Goal: Task Accomplishment & Management: Use online tool/utility

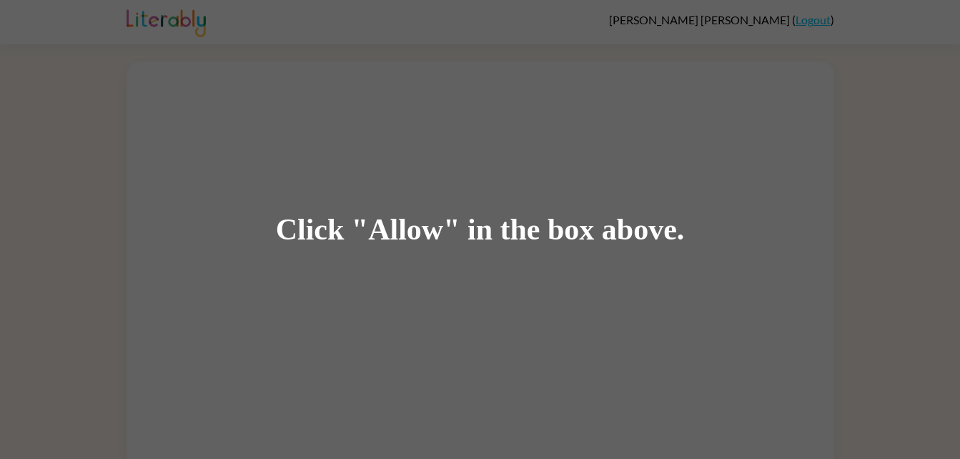
click at [268, 382] on div "Click "Allow" in the box above." at bounding box center [480, 229] width 960 height 459
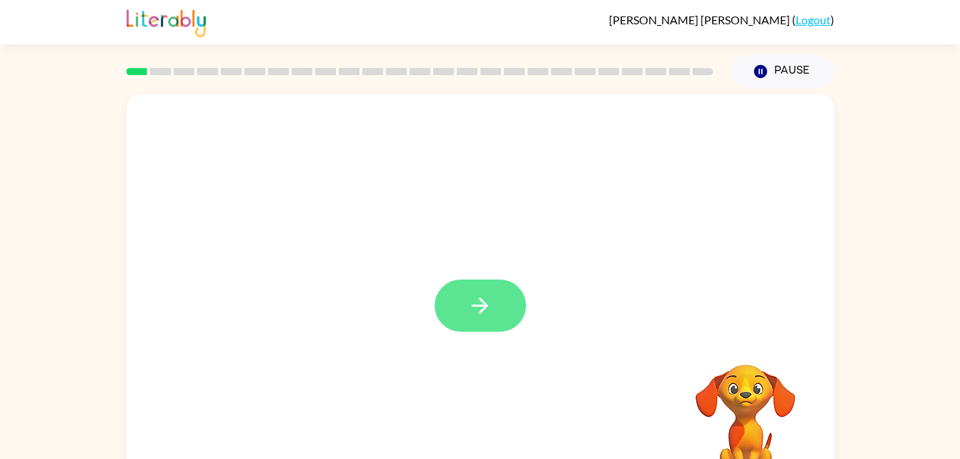
click at [459, 295] on button "button" at bounding box center [480, 306] width 91 height 52
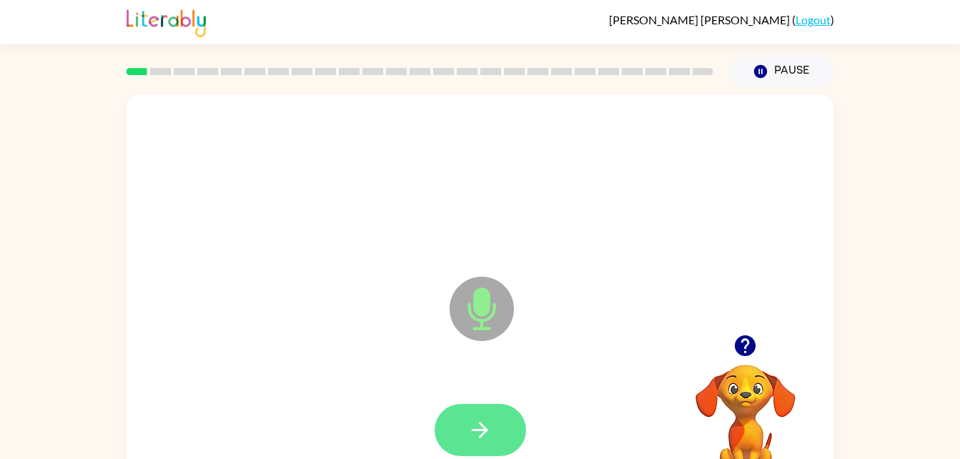
click at [480, 433] on icon "button" at bounding box center [480, 429] width 25 height 25
click at [479, 439] on icon "button" at bounding box center [480, 429] width 25 height 25
click at [490, 432] on icon "button" at bounding box center [480, 429] width 25 height 25
click at [492, 418] on icon "button" at bounding box center [480, 429] width 25 height 25
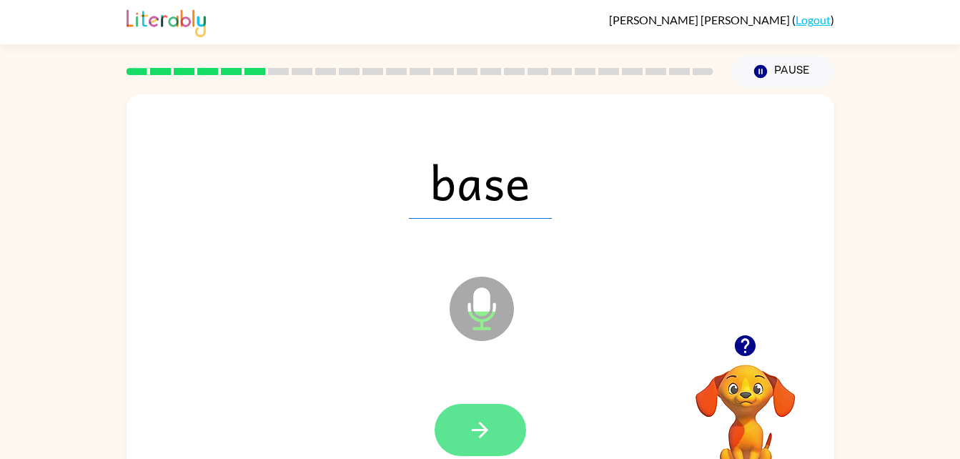
click at [501, 429] on button "button" at bounding box center [480, 430] width 91 height 52
click at [461, 442] on button "button" at bounding box center [480, 430] width 91 height 52
click at [467, 425] on button "button" at bounding box center [480, 430] width 91 height 52
click at [488, 427] on icon "button" at bounding box center [480, 429] width 25 height 25
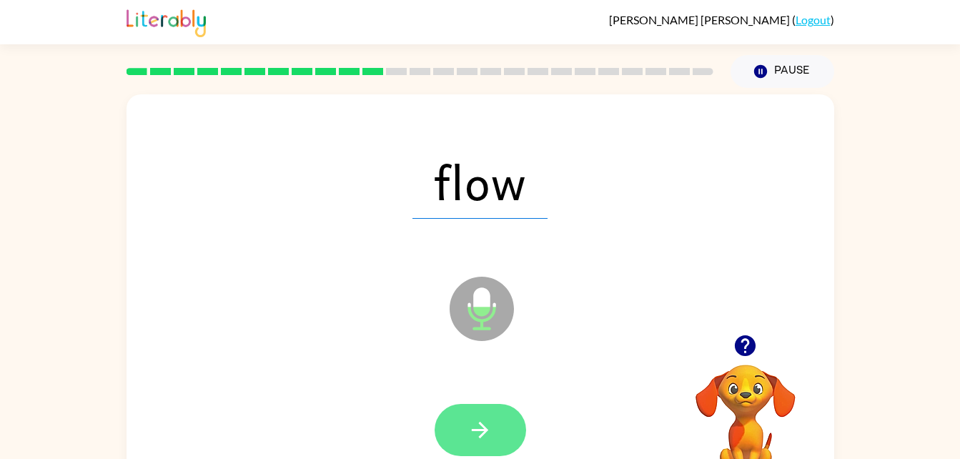
click at [485, 431] on icon "button" at bounding box center [480, 430] width 16 height 16
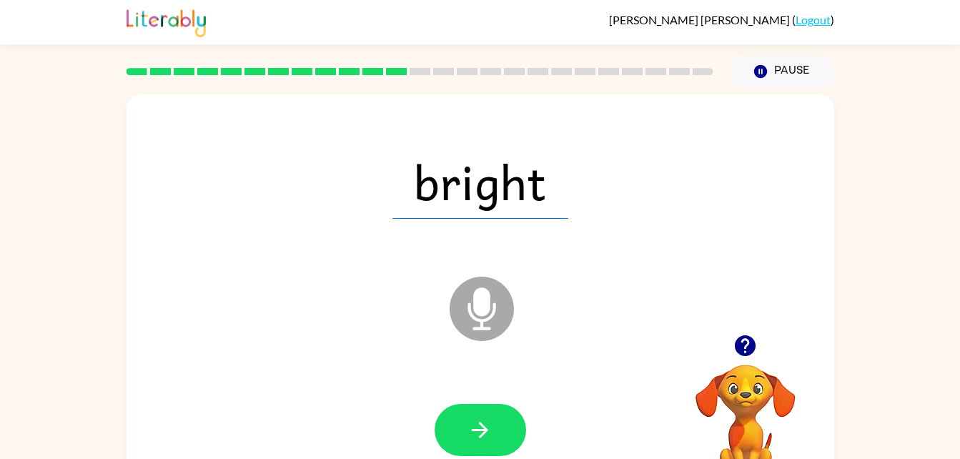
click at [480, 330] on icon "Microphone The Microphone is here when it is your turn to talk" at bounding box center [553, 326] width 214 height 107
click at [493, 312] on icon "Microphone The Microphone is here when it is your turn to talk" at bounding box center [553, 326] width 214 height 107
click at [753, 349] on icon "button" at bounding box center [745, 345] width 21 height 21
click at [465, 421] on button "button" at bounding box center [480, 430] width 91 height 52
click at [505, 319] on icon at bounding box center [482, 309] width 64 height 64
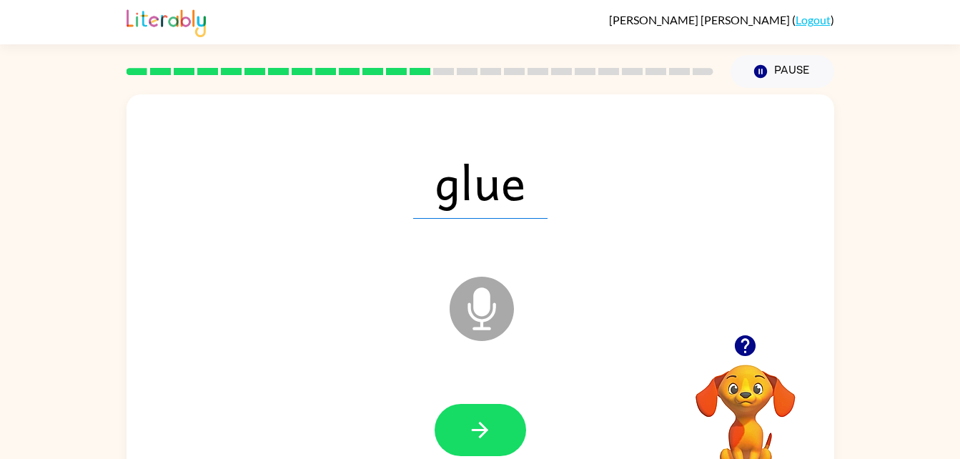
click at [462, 293] on icon at bounding box center [482, 309] width 64 height 64
click at [495, 309] on icon "Microphone The Microphone is here when it is your turn to talk" at bounding box center [553, 326] width 214 height 107
click at [459, 316] on icon at bounding box center [482, 309] width 64 height 64
click at [457, 439] on button "button" at bounding box center [480, 430] width 91 height 52
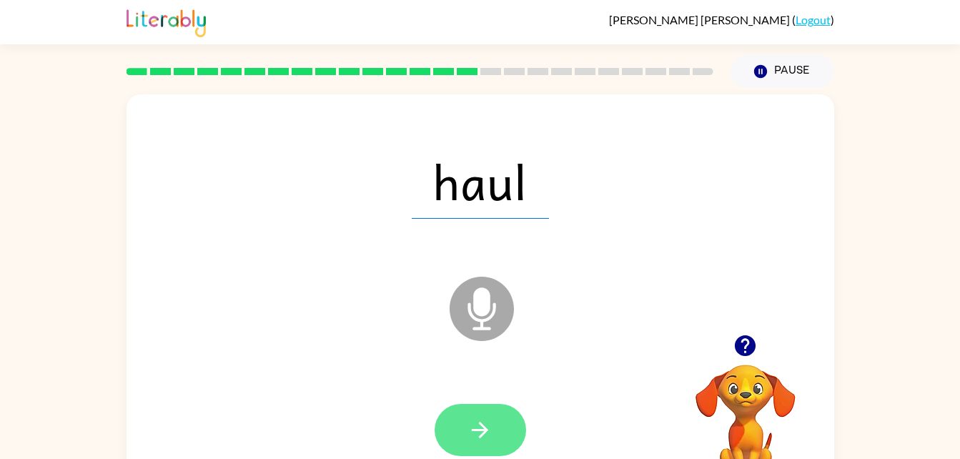
click at [486, 420] on icon "button" at bounding box center [480, 429] width 25 height 25
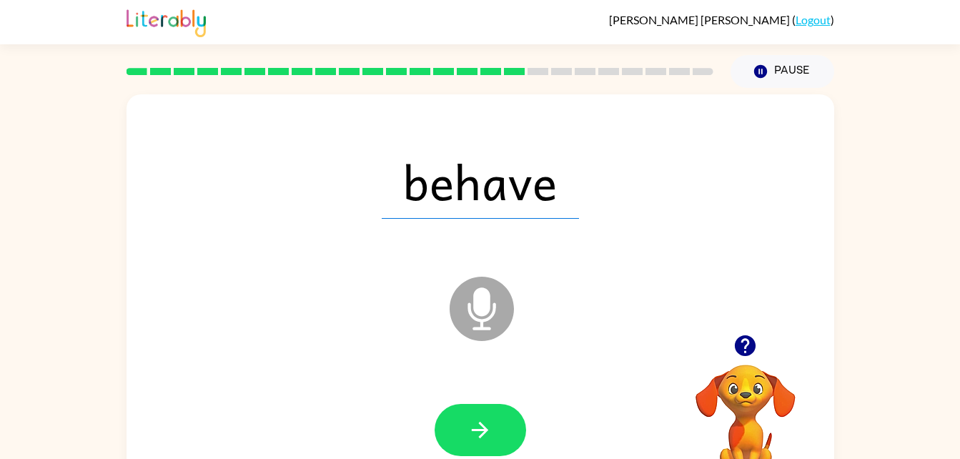
click at [478, 309] on icon "Microphone The Microphone is here when it is your turn to talk" at bounding box center [553, 326] width 214 height 107
click at [493, 422] on button "button" at bounding box center [480, 430] width 91 height 52
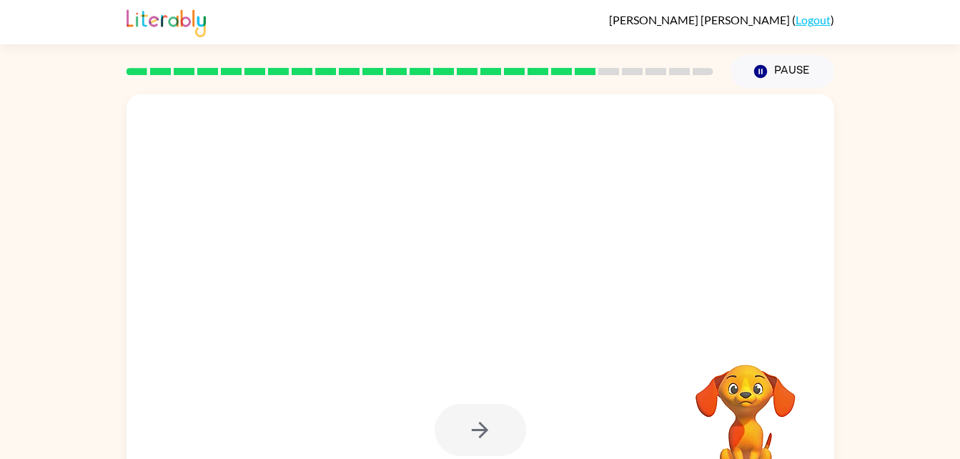
click at [498, 435] on div at bounding box center [480, 430] width 91 height 52
click at [720, 387] on video "Your browser must support playing .mp4 files to use Literably. Please try using…" at bounding box center [745, 413] width 143 height 143
click at [19, 186] on div "Your browser must support playing .mp4 files to use Literably. Please try using…" at bounding box center [480, 295] width 960 height 415
click at [729, 386] on video "Your browser must support playing .mp4 files to use Literably. Please try using…" at bounding box center [745, 413] width 143 height 143
click at [769, 401] on video "Your browser must support playing .mp4 files to use Literably. Please try using…" at bounding box center [745, 413] width 143 height 143
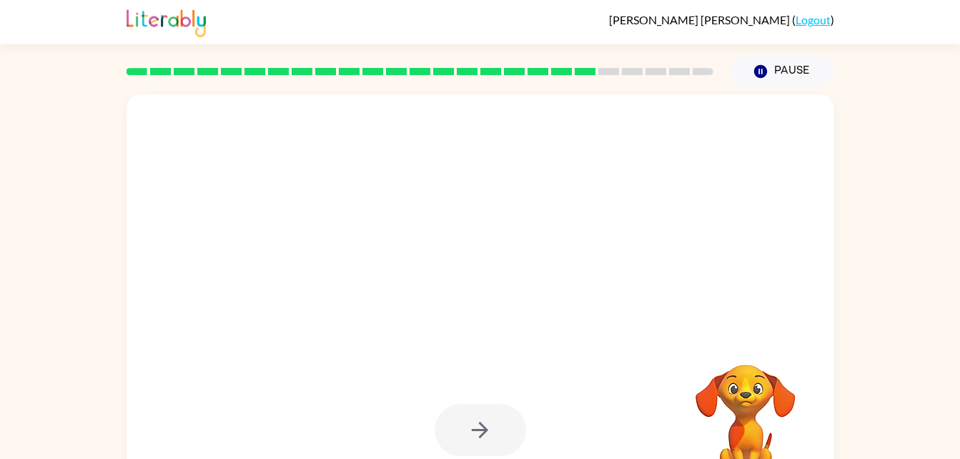
click at [755, 384] on video "Your browser must support playing .mp4 files to use Literably. Please try using…" at bounding box center [745, 413] width 143 height 143
click at [754, 408] on video "Your browser must support playing .mp4 files to use Literably. Please try using…" at bounding box center [745, 413] width 143 height 143
click at [757, 420] on video "Your browser must support playing .mp4 files to use Literably. Please try using…" at bounding box center [745, 413] width 143 height 143
click at [763, 85] on button "Pause Pause" at bounding box center [783, 71] width 104 height 33
click at [788, 62] on button "Pause Pause" at bounding box center [783, 71] width 104 height 33
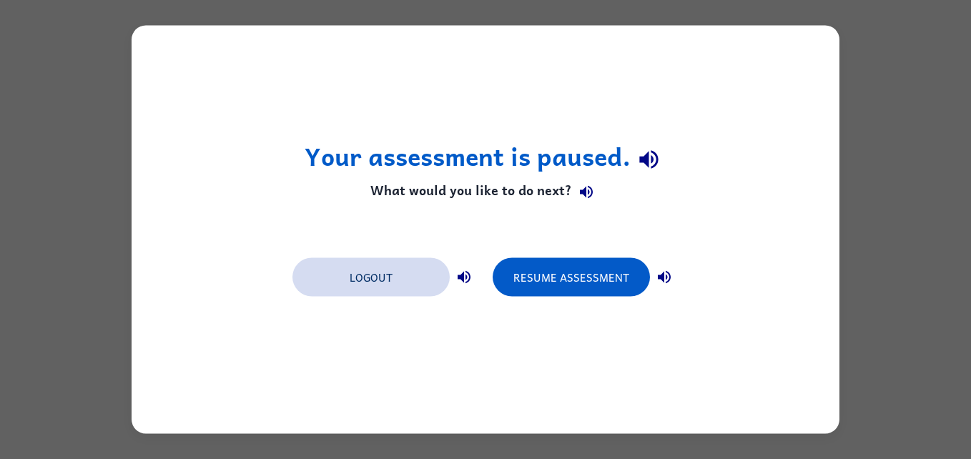
click at [412, 292] on button "Logout" at bounding box center [370, 277] width 157 height 39
click at [411, 282] on button "Logout" at bounding box center [370, 277] width 157 height 39
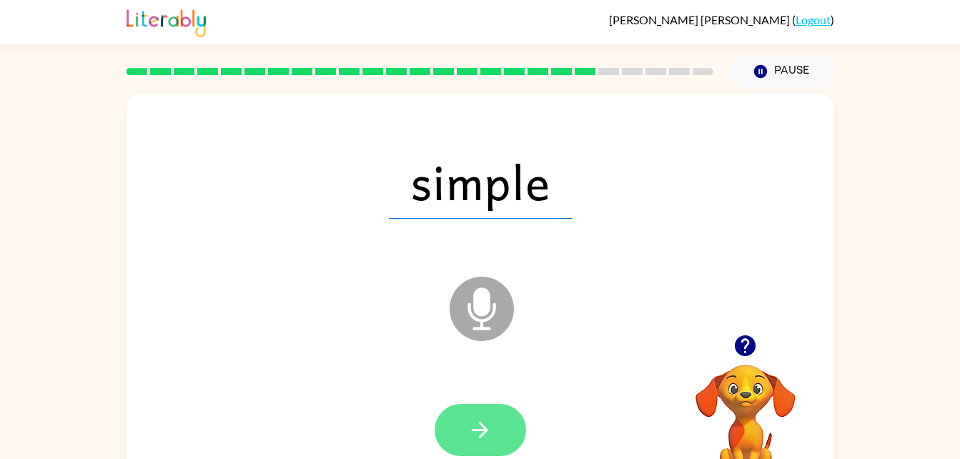
click at [480, 415] on button "button" at bounding box center [480, 430] width 91 height 52
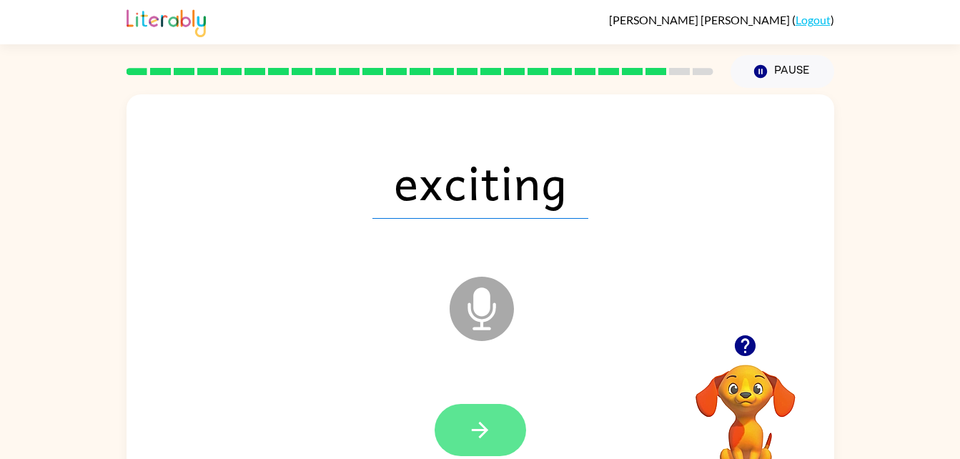
click at [520, 446] on button "button" at bounding box center [480, 430] width 91 height 52
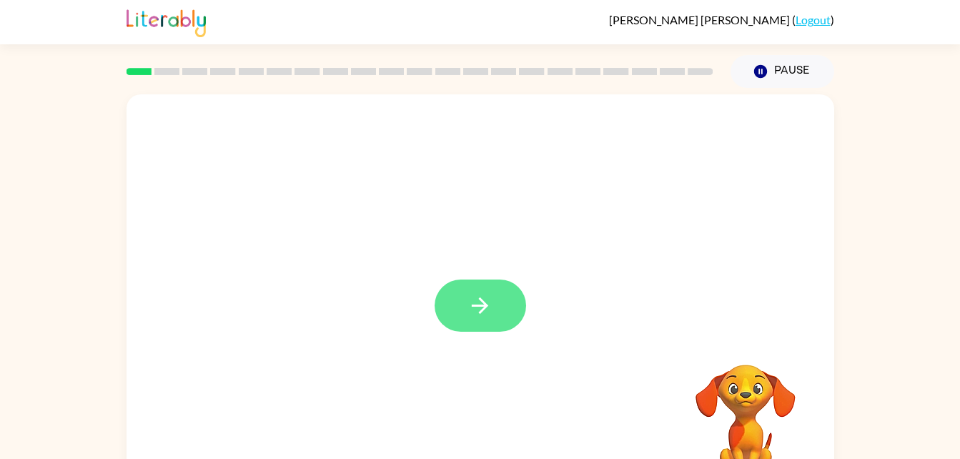
click at [519, 291] on button "button" at bounding box center [480, 306] width 91 height 52
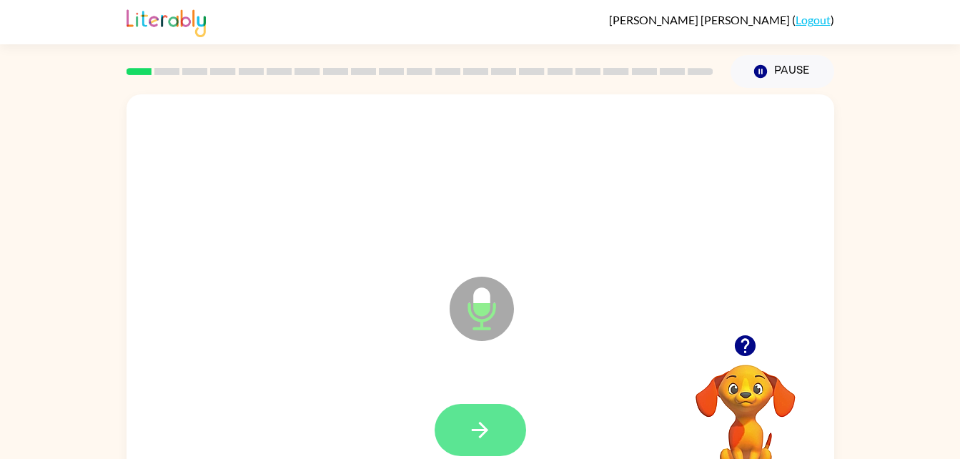
click at [488, 422] on icon "button" at bounding box center [480, 429] width 25 height 25
click at [495, 435] on button "button" at bounding box center [480, 430] width 91 height 52
click at [494, 422] on button "button" at bounding box center [480, 430] width 91 height 52
click at [476, 412] on button "button" at bounding box center [480, 430] width 91 height 52
click at [441, 405] on div at bounding box center [480, 430] width 91 height 52
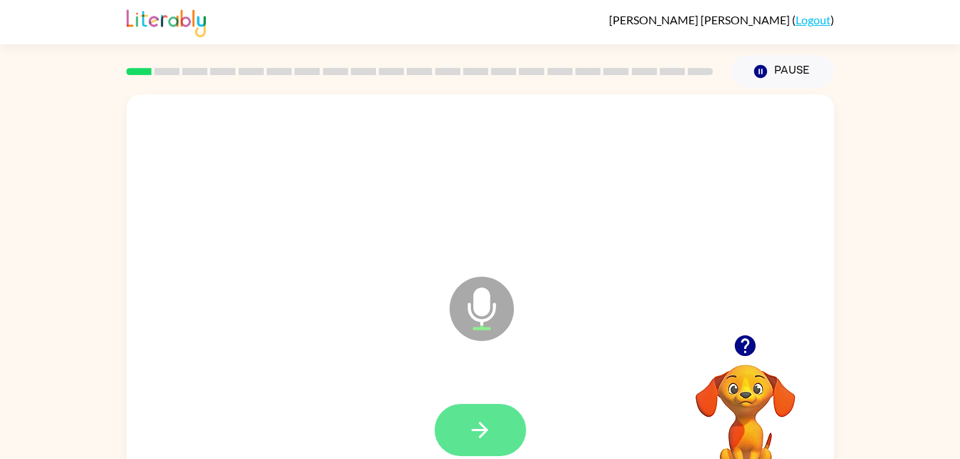
click at [498, 422] on button "button" at bounding box center [480, 430] width 91 height 52
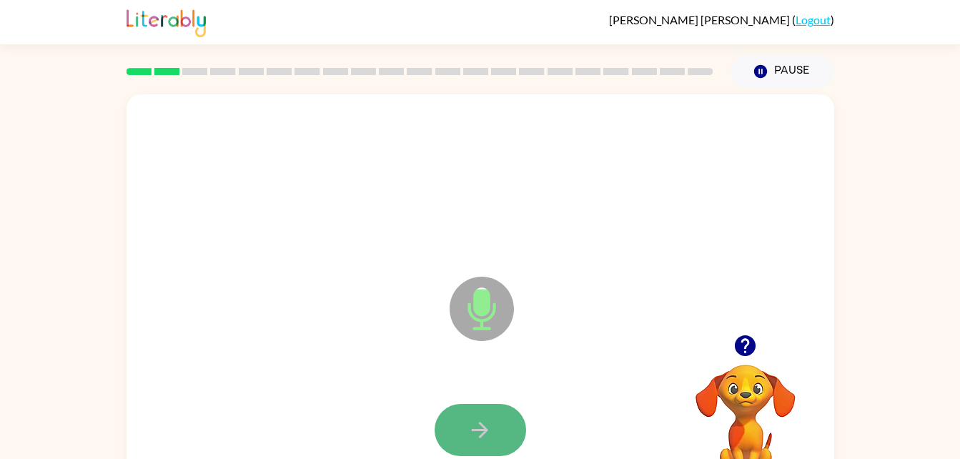
click at [481, 455] on button "button" at bounding box center [480, 430] width 91 height 52
click at [487, 438] on icon "button" at bounding box center [480, 429] width 25 height 25
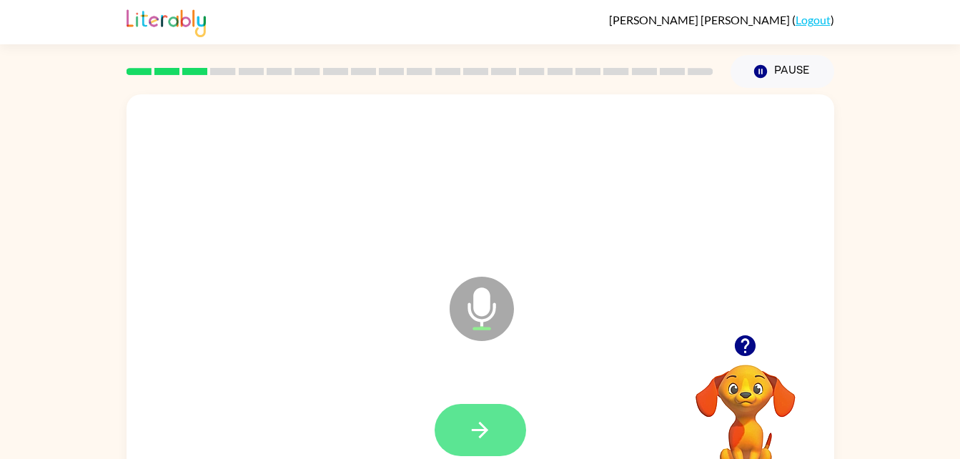
click at [478, 426] on icon "button" at bounding box center [480, 429] width 25 height 25
click at [480, 434] on icon "button" at bounding box center [480, 429] width 25 height 25
click at [501, 429] on button "button" at bounding box center [480, 430] width 91 height 52
click at [510, 427] on button "button" at bounding box center [480, 430] width 91 height 52
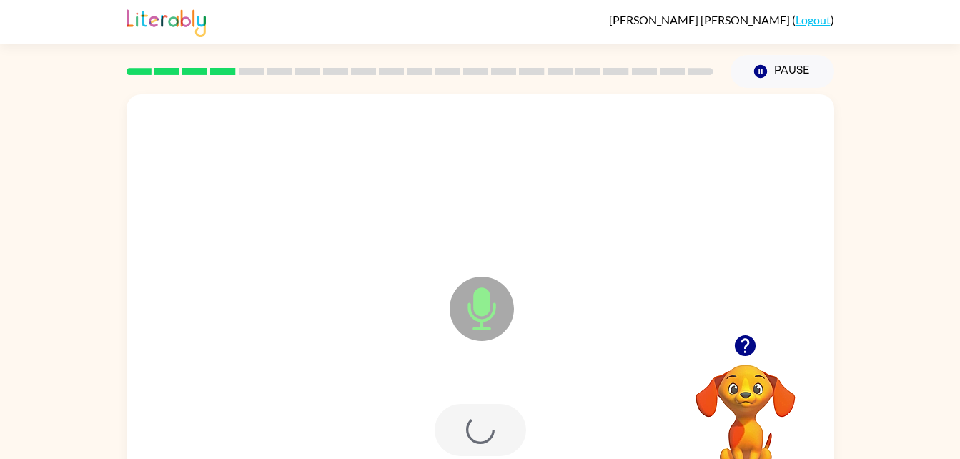
click at [500, 427] on div at bounding box center [480, 430] width 91 height 52
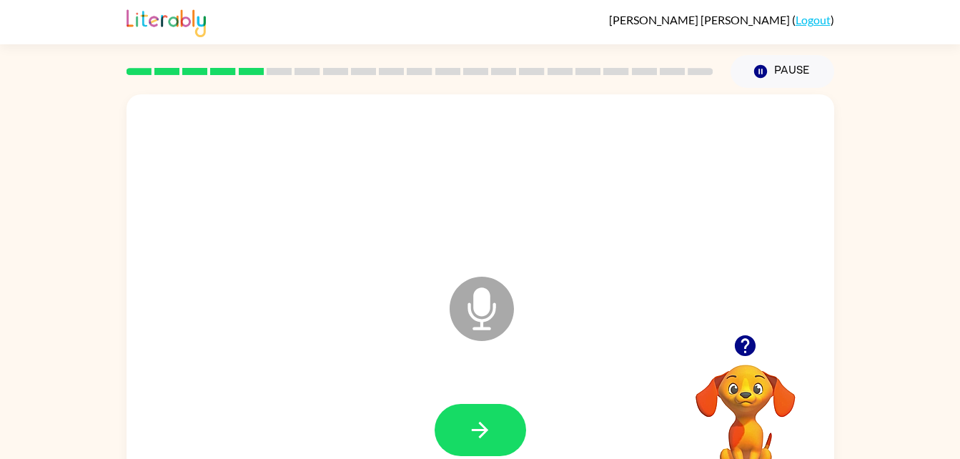
click at [479, 330] on icon at bounding box center [482, 309] width 64 height 64
click at [477, 312] on icon "Microphone The Microphone is here when it is your turn to talk" at bounding box center [553, 326] width 214 height 107
click at [502, 303] on icon at bounding box center [482, 309] width 64 height 64
click at [36, 37] on div "Annabelle Schiller ( Logout )" at bounding box center [480, 22] width 960 height 44
click at [51, 28] on div "Annabelle Schiller ( Logout )" at bounding box center [480, 22] width 960 height 44
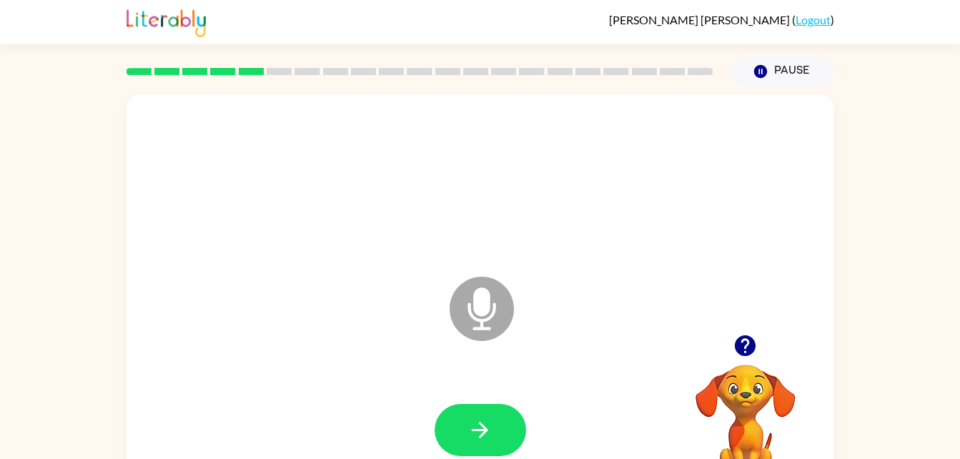
click at [61, 26] on div "Annabelle Schiller ( Logout )" at bounding box center [480, 22] width 960 height 44
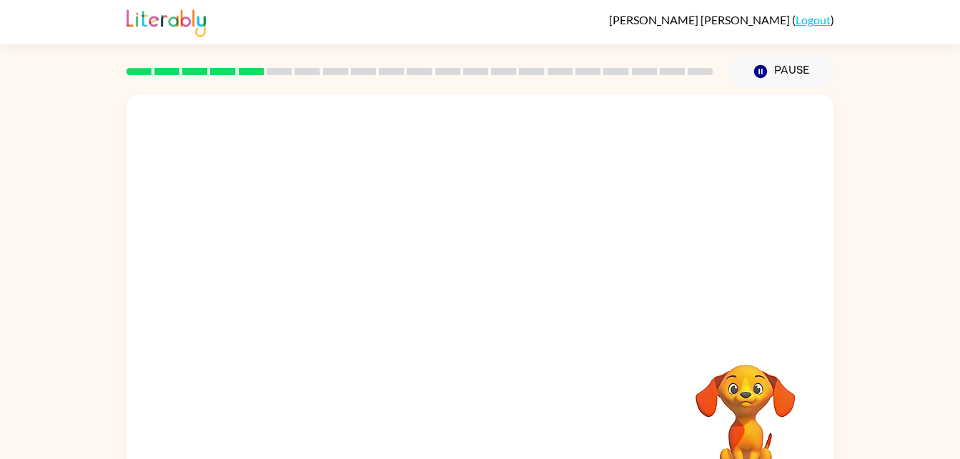
click at [933, 199] on div "Your browser must support playing .mp4 files to use Literably. Please try using…" at bounding box center [480, 295] width 960 height 415
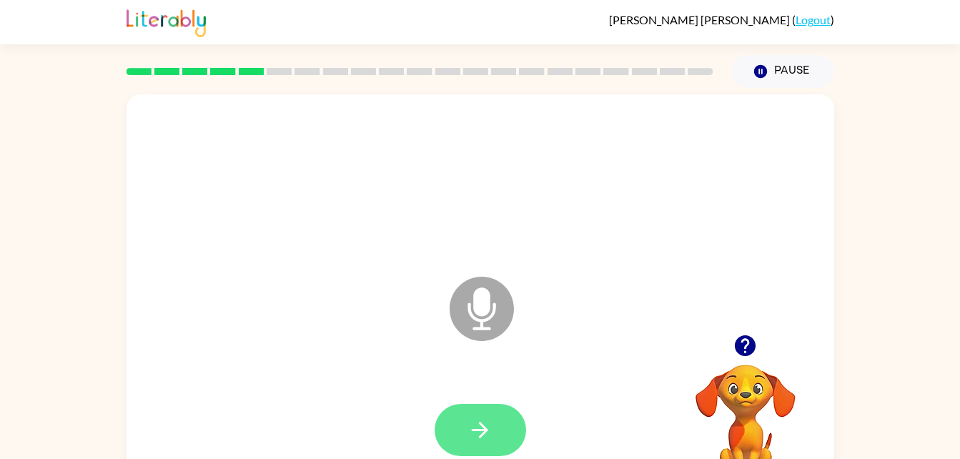
click at [482, 452] on button "button" at bounding box center [480, 430] width 91 height 52
